Goal: Task Accomplishment & Management: Complete application form

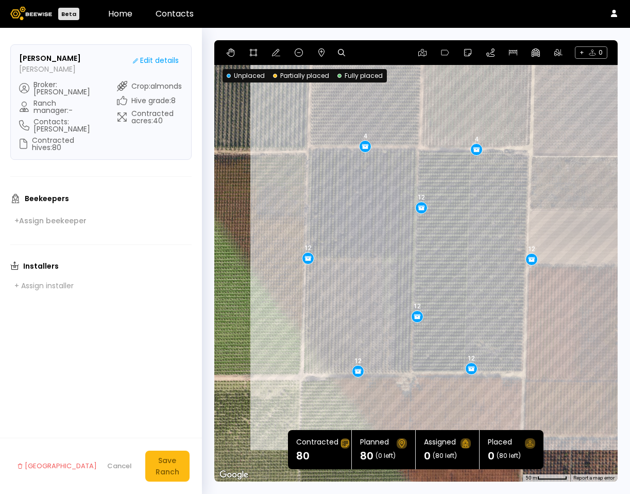
click at [76, 208] on div "Beekeepers + Assign beekeeper" at bounding box center [100, 210] width 181 height 35
click at [76, 213] on button "+ Assign beekeeper" at bounding box center [50, 220] width 80 height 14
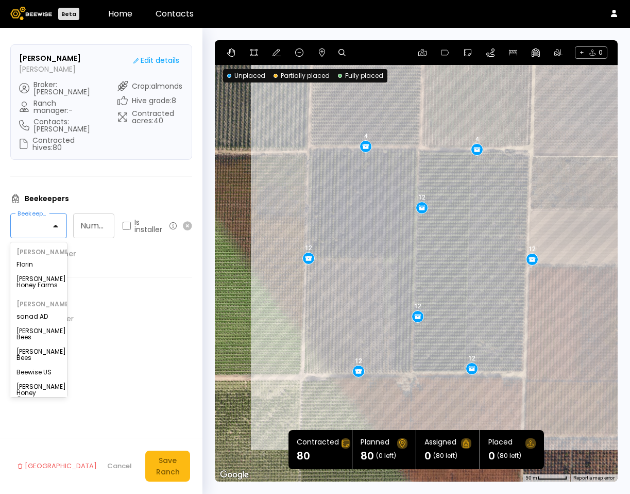
click at [37, 222] on div at bounding box center [34, 225] width 33 height 9
drag, startPoint x: 38, startPoint y: 259, endPoint x: 37, endPoint y: 265, distance: 6.8
click at [38, 263] on div "[PERSON_NAME] [PERSON_NAME] Honey Farms" at bounding box center [38, 270] width 57 height 52
click at [37, 266] on div "Florin" at bounding box center [38, 264] width 44 height 6
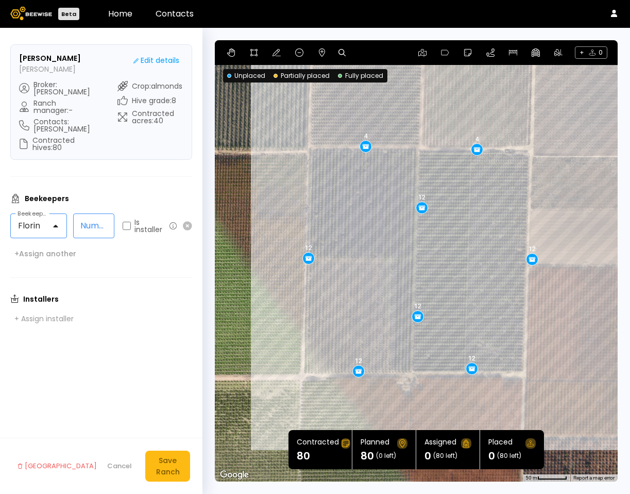
click at [101, 223] on input "Number of hives" at bounding box center [94, 226] width 40 height 24
type input "**"
click at [111, 422] on form "[PERSON_NAME] [PERSON_NAME] Edit details Broker : [PERSON_NAME] Ranch manager :…" at bounding box center [101, 261] width 203 height 466
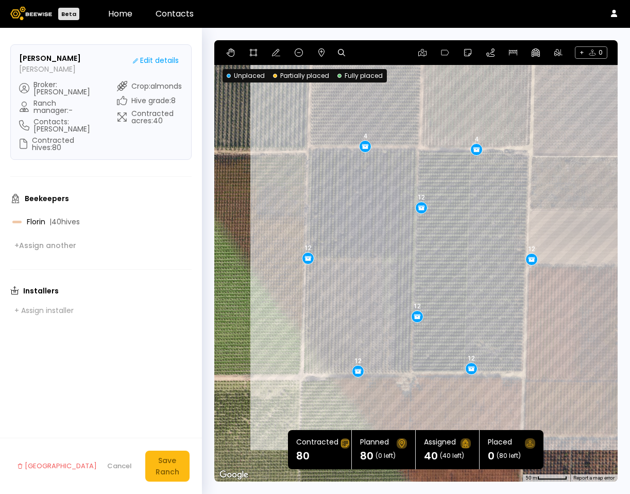
click at [182, 219] on icon at bounding box center [183, 221] width 5 height 5
click at [46, 216] on div "+ Assign beekeeper" at bounding box center [50, 220] width 72 height 9
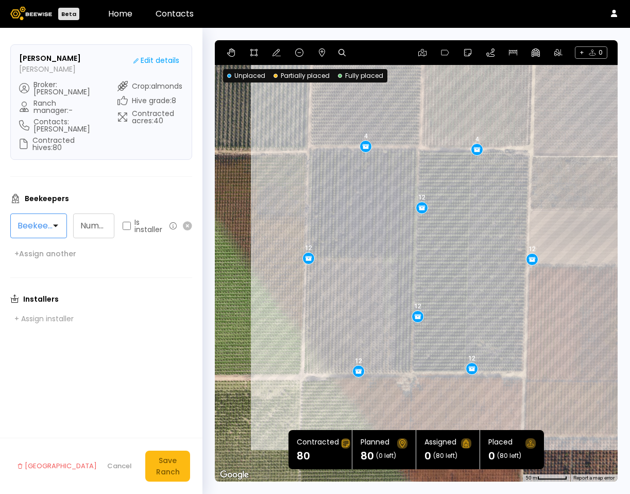
drag, startPoint x: 43, startPoint y: 221, endPoint x: 45, endPoint y: 237, distance: 16.1
click at [43, 221] on div at bounding box center [34, 225] width 33 height 9
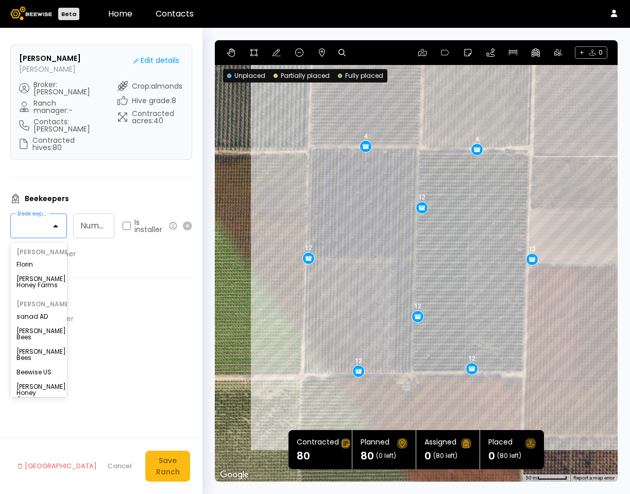
click at [48, 255] on div "[PERSON_NAME]" at bounding box center [38, 251] width 57 height 7
click at [26, 282] on div "[PERSON_NAME] Honey Farms" at bounding box center [38, 282] width 44 height 12
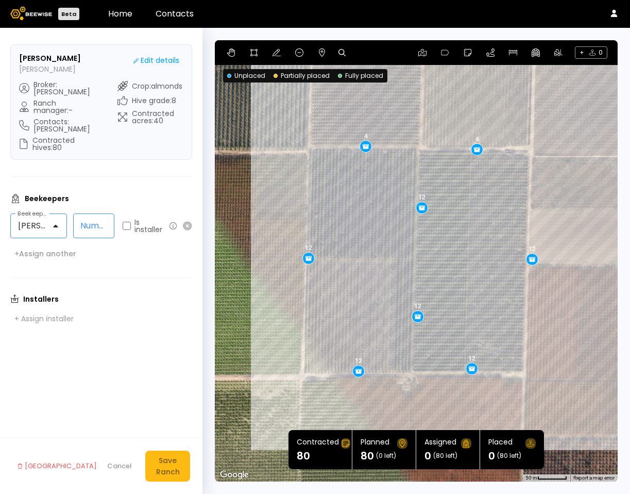
click at [86, 229] on input "Number of hives" at bounding box center [94, 226] width 40 height 24
type input "**"
click at [127, 294] on div "Installers" at bounding box center [101, 298] width 182 height 9
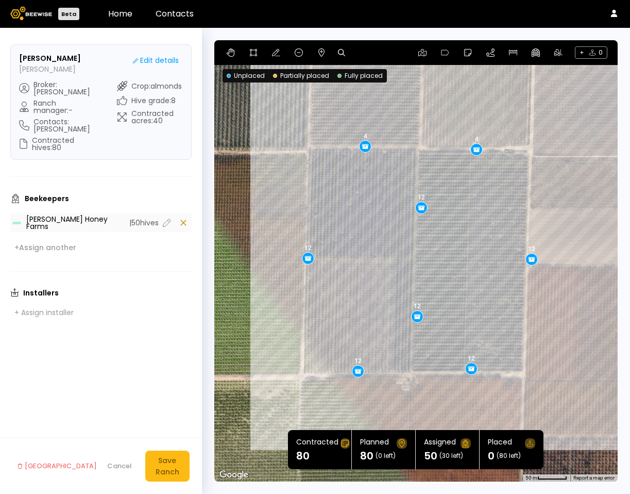
click at [183, 216] on icon at bounding box center [183, 222] width 12 height 12
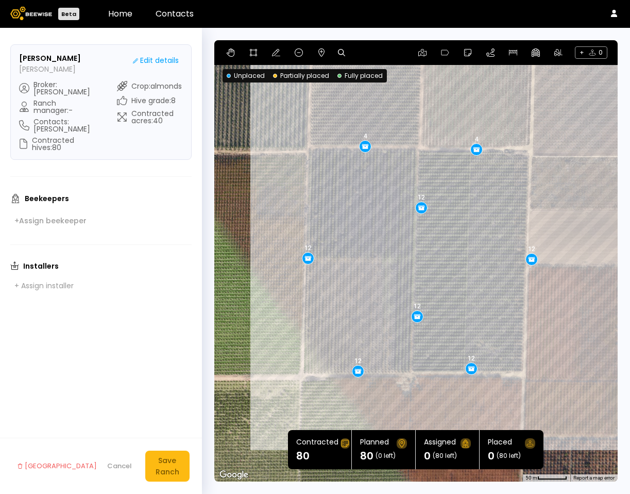
drag, startPoint x: 453, startPoint y: 171, endPoint x: 477, endPoint y: 214, distance: 49.6
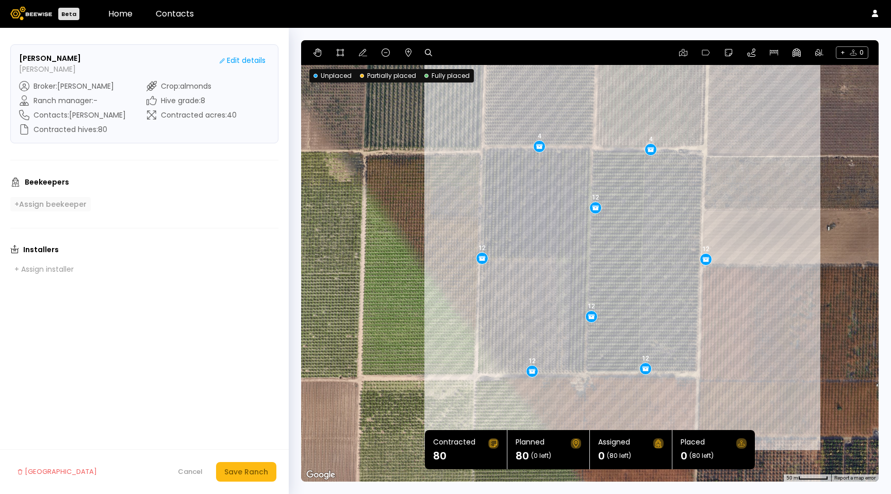
click at [67, 212] on form "[PERSON_NAME] [PERSON_NAME] Edit details Broker : [PERSON_NAME] Ranch manager :…" at bounding box center [144, 261] width 289 height 466
click at [69, 209] on button "+ Assign beekeeper" at bounding box center [50, 204] width 80 height 14
click at [69, 209] on div at bounding box center [50, 209] width 65 height 9
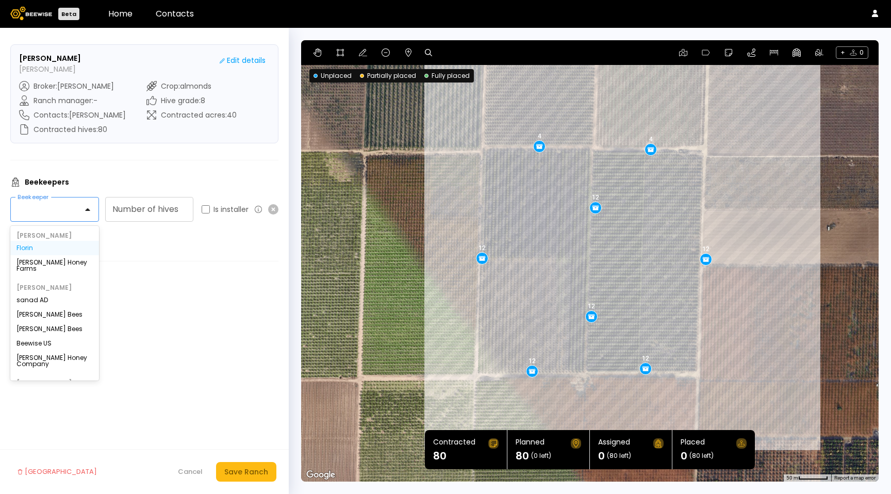
drag, startPoint x: 66, startPoint y: 240, endPoint x: 60, endPoint y: 248, distance: 10.4
click at [64, 244] on div "[PERSON_NAME] [PERSON_NAME] Honey Farms" at bounding box center [54, 254] width 89 height 52
drag, startPoint x: 54, startPoint y: 256, endPoint x: 59, endPoint y: 253, distance: 6.3
click at [54, 256] on div "[PERSON_NAME] Honey Farms" at bounding box center [54, 265] width 89 height 21
click at [58, 260] on div "[PERSON_NAME] Honey Farms" at bounding box center [54, 265] width 76 height 12
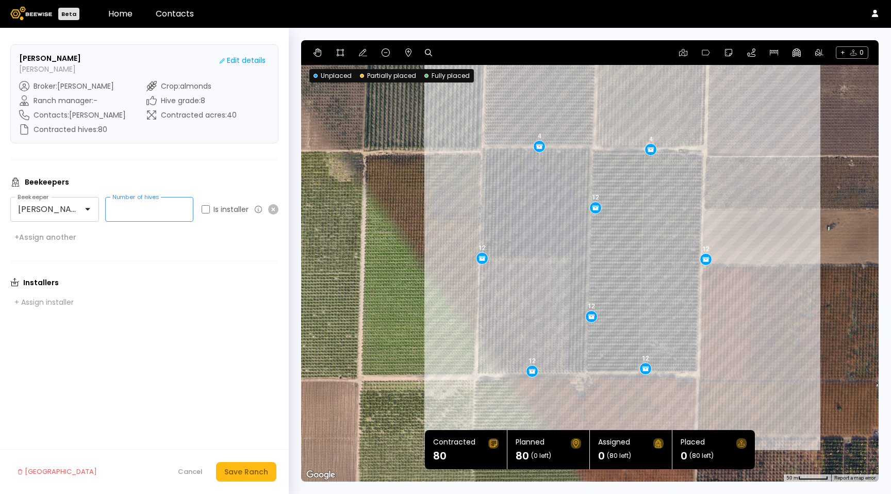
click at [127, 209] on input "Number of hives" at bounding box center [150, 209] width 88 height 24
type input "**"
click at [65, 235] on div "+ Assign another" at bounding box center [45, 236] width 62 height 9
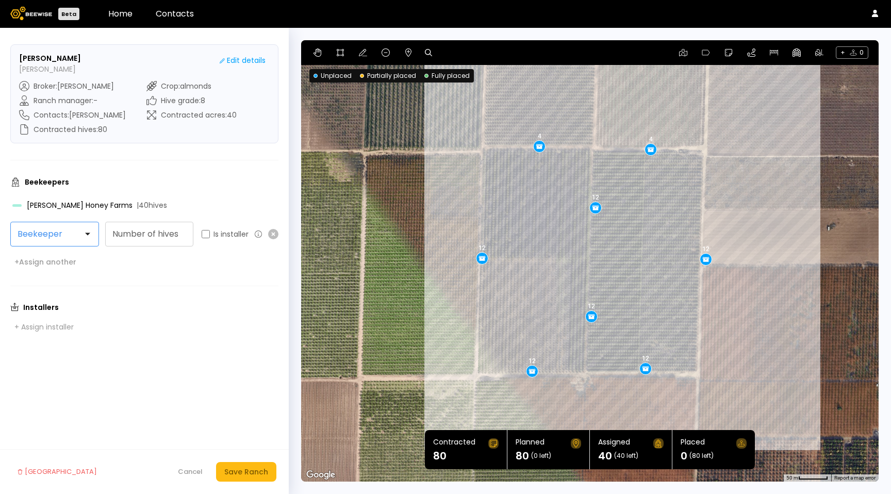
click at [65, 240] on div at bounding box center [50, 234] width 79 height 24
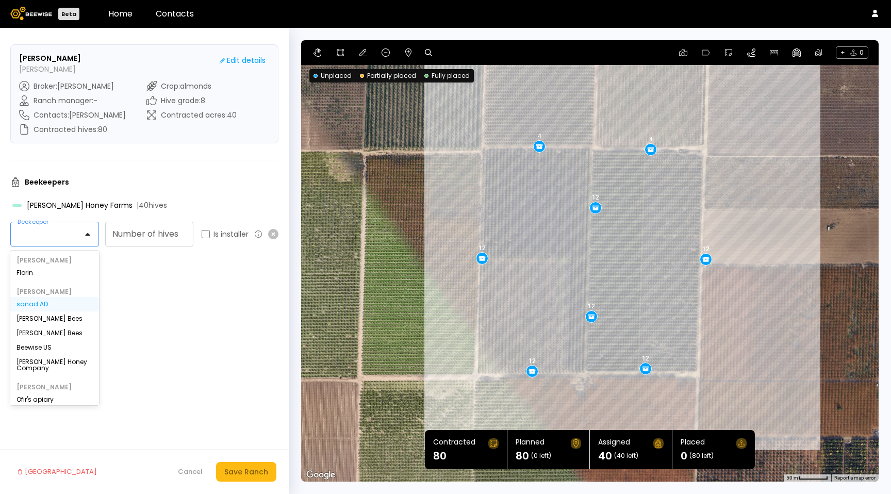
click at [44, 305] on div "sanad AD" at bounding box center [54, 304] width 76 height 6
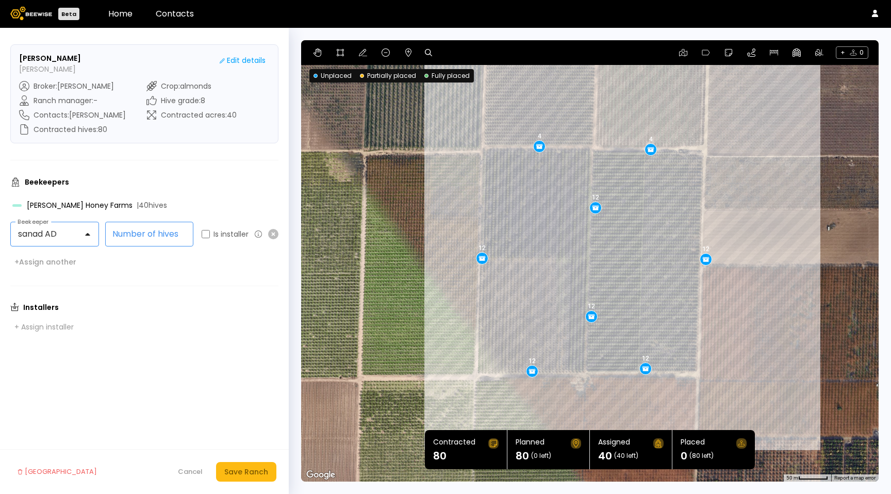
drag, startPoint x: 123, startPoint y: 236, endPoint x: 123, endPoint y: 256, distance: 19.6
click at [123, 239] on input "Number of hives" at bounding box center [150, 234] width 88 height 24
click at [146, 235] on input "Number of hives" at bounding box center [150, 234] width 88 height 24
type input "**"
click at [155, 282] on form "[PERSON_NAME] [PERSON_NAME] Edit details Broker : [PERSON_NAME] Ranch manager :…" at bounding box center [144, 261] width 289 height 466
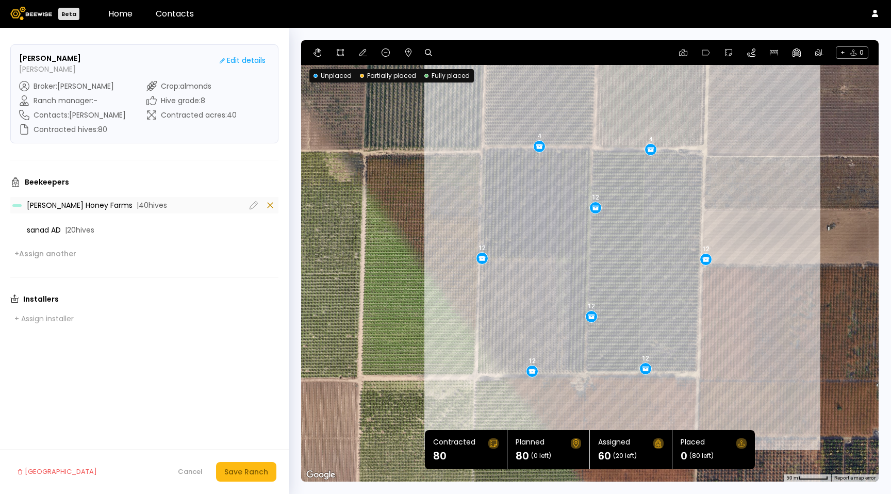
click at [266, 205] on icon at bounding box center [270, 205] width 12 height 12
click at [265, 209] on icon at bounding box center [270, 205] width 12 height 12
